Goal: Task Accomplishment & Management: Manage account settings

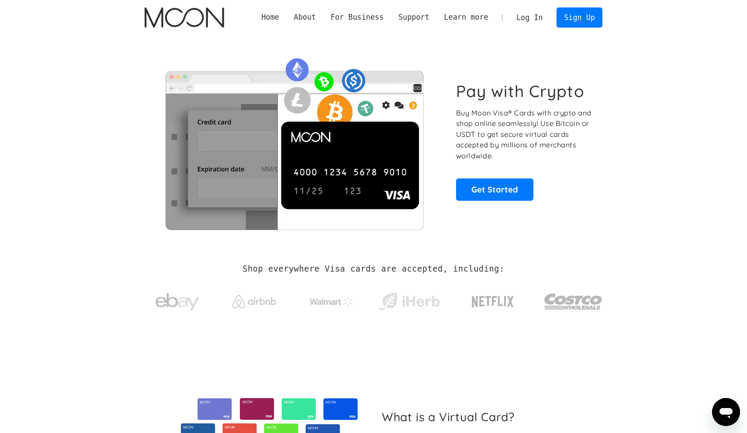
click at [527, 18] on link "Log In" at bounding box center [529, 17] width 41 height 19
click at [581, 16] on link "Sign Up" at bounding box center [579, 17] width 45 height 20
click at [570, 18] on link "Sign Up" at bounding box center [579, 17] width 45 height 20
